Goal: Information Seeking & Learning: Learn about a topic

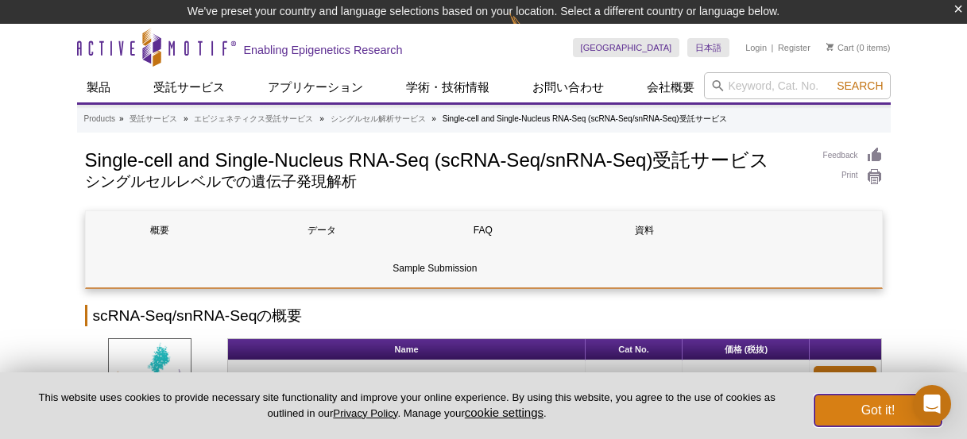
click at [902, 408] on button "Got it!" at bounding box center [877, 411] width 127 height 32
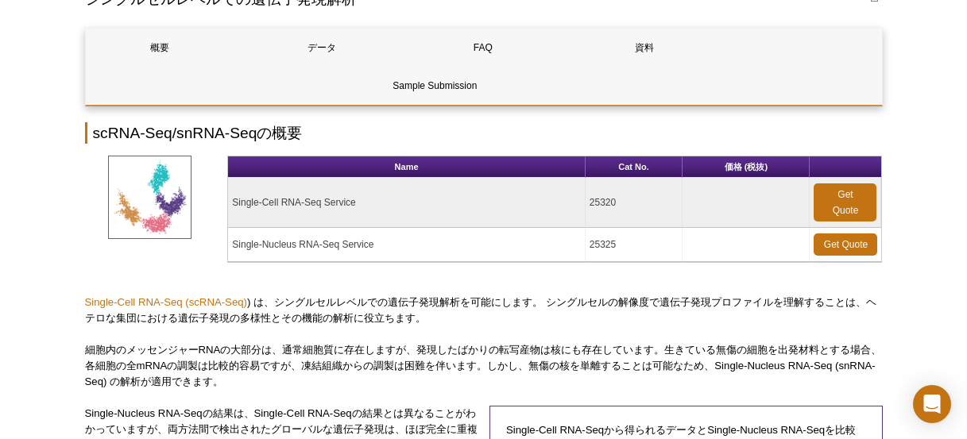
scroll to position [238, 0]
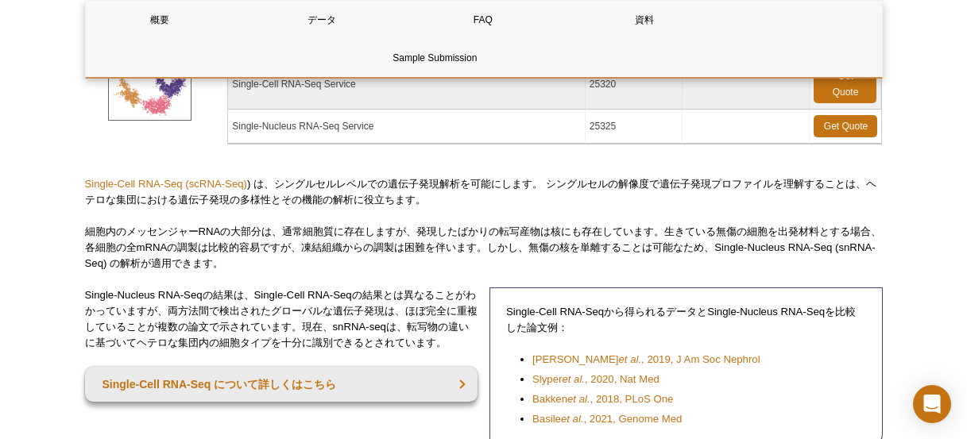
click at [329, 129] on td "Single-Nucleus RNA-Seq Service" at bounding box center [406, 127] width 357 height 34
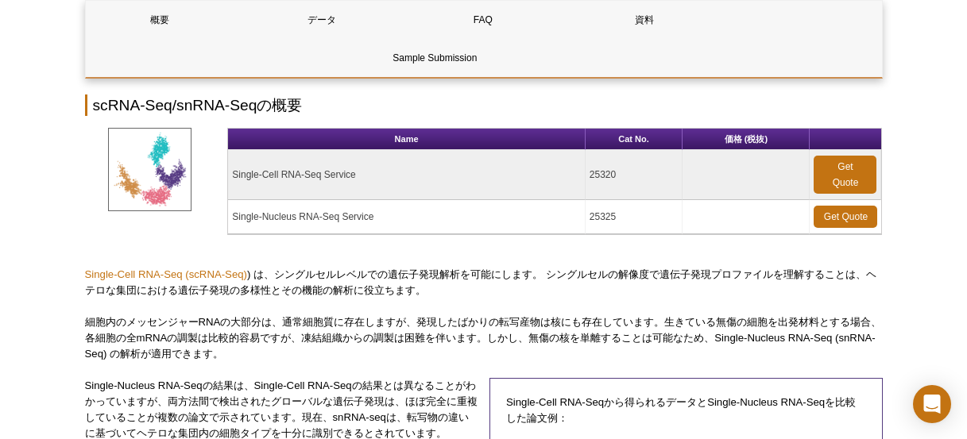
scroll to position [159, 0]
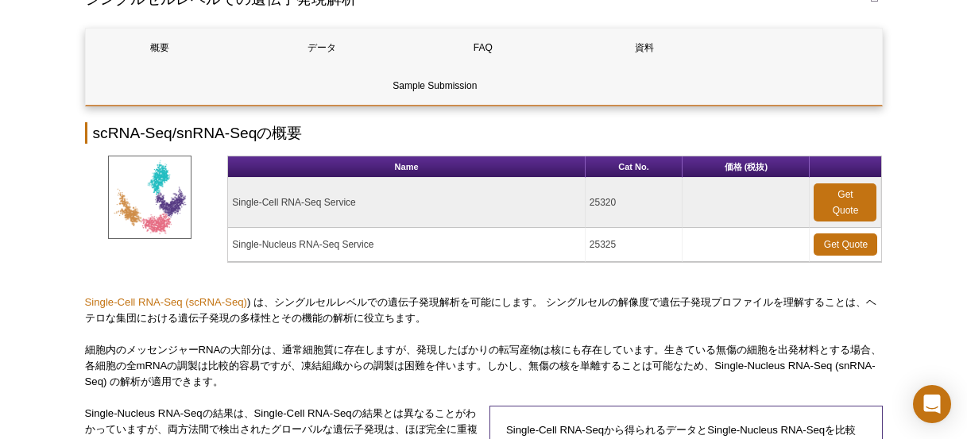
click at [631, 310] on p "Single-Cell RNA-Seq (scRNA-Seq) ) は、シングルセルレベルでの遺伝子発現解析を可能にします。 シングルセルの解像度で遺伝子発現…" at bounding box center [484, 311] width 798 height 32
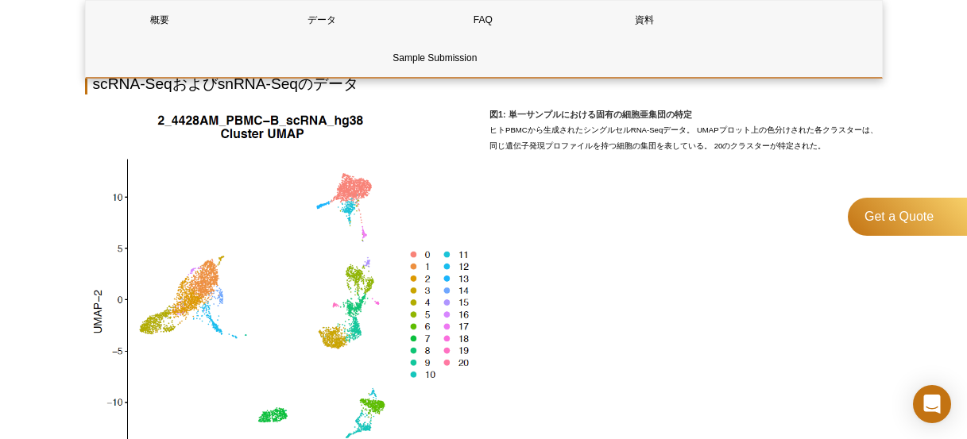
scroll to position [874, 0]
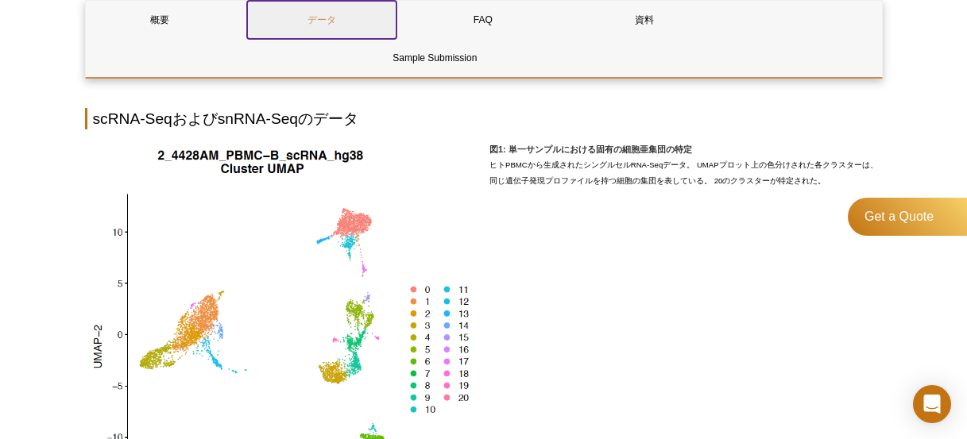
click at [282, 20] on link "データ" at bounding box center [321, 20] width 149 height 38
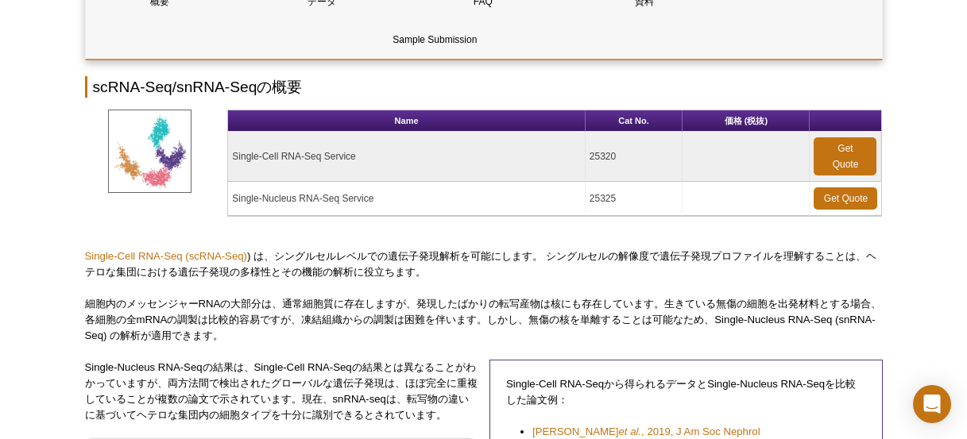
scroll to position [318, 0]
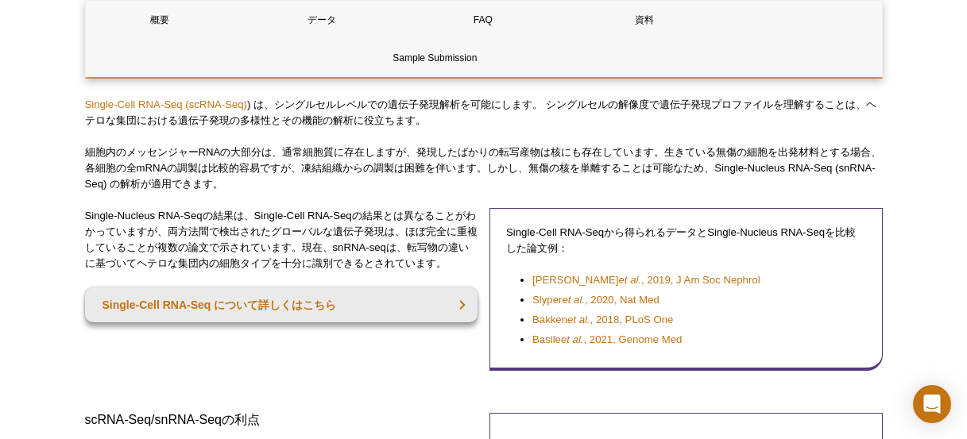
click at [736, 172] on p "細胞内のメッセンジャーRNAの大部分は、通常細胞質に存在しますが、発現したばかりの転写産物は核にも存在しています。生きている無傷の細胞を出発材料とする場合、各…" at bounding box center [484, 169] width 798 height 48
drag, startPoint x: 741, startPoint y: 170, endPoint x: 873, endPoint y: 170, distance: 131.9
click at [873, 170] on p "細胞内のメッセンジャーRNAの大部分は、通常細胞質に存在しますが、発現したばかりの転写産物は核にも存在しています。生きている無傷の細胞を出発材料とする場合、各…" at bounding box center [484, 169] width 798 height 48
click at [298, 180] on p "細胞内のメッセンジャーRNAの大部分は、通常細胞質に存在しますが、発現したばかりの転写産物は核にも存在しています。生きている無傷の細胞を出発材料とする場合、各…" at bounding box center [484, 169] width 798 height 48
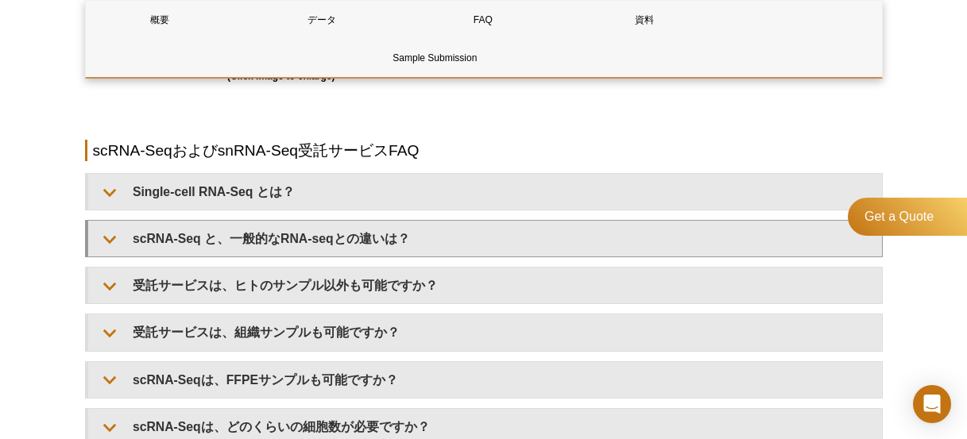
scroll to position [1827, 0]
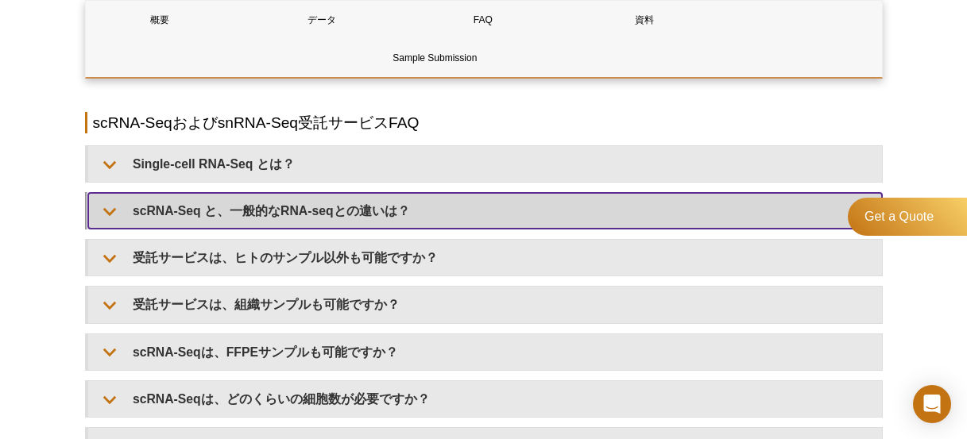
click at [431, 215] on summary "scRNA-Seq と、一般的なRNA-seqとの違いは？" at bounding box center [485, 211] width 794 height 36
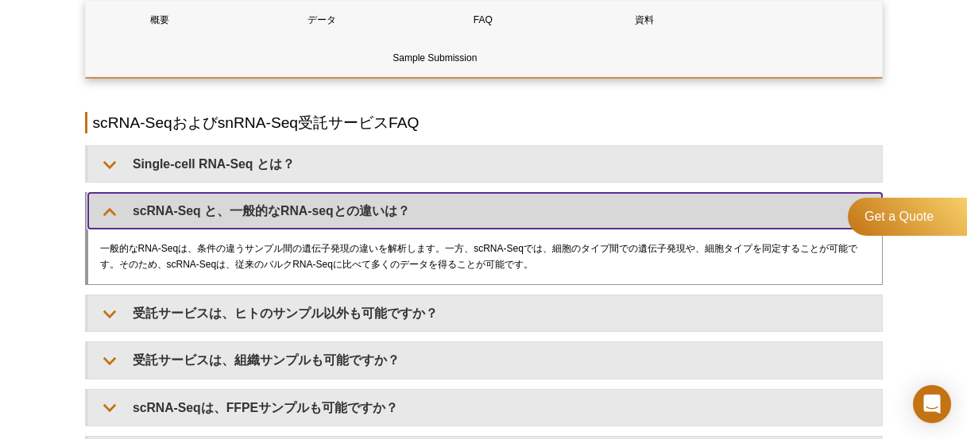
click at [432, 215] on summary "scRNA-Seq と、一般的なRNA-seqとの違いは？" at bounding box center [485, 211] width 794 height 36
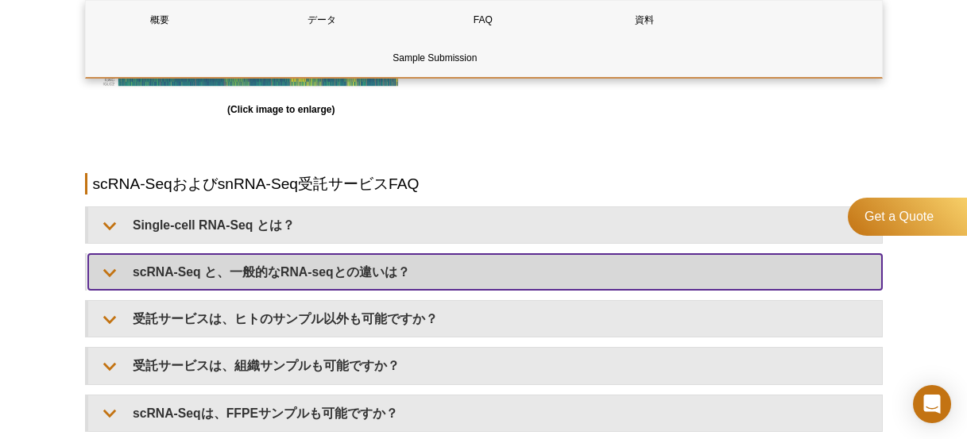
scroll to position [1761, 0]
